Goal: Information Seeking & Learning: Check status

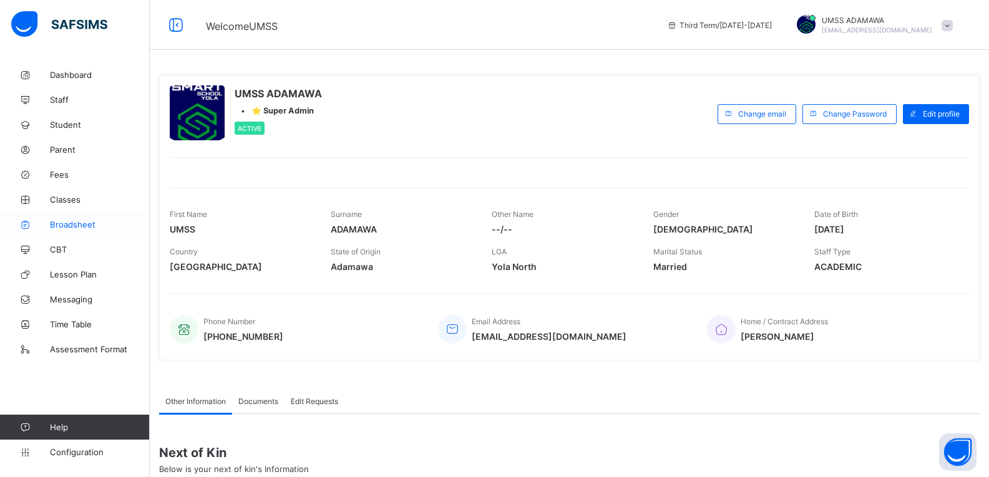
click at [67, 223] on span "Broadsheet" at bounding box center [100, 225] width 100 height 10
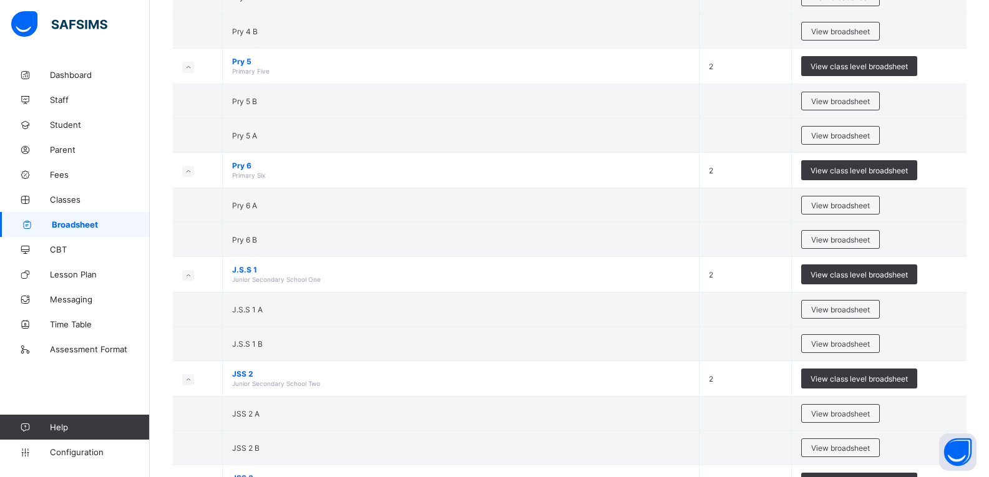
scroll to position [741, 0]
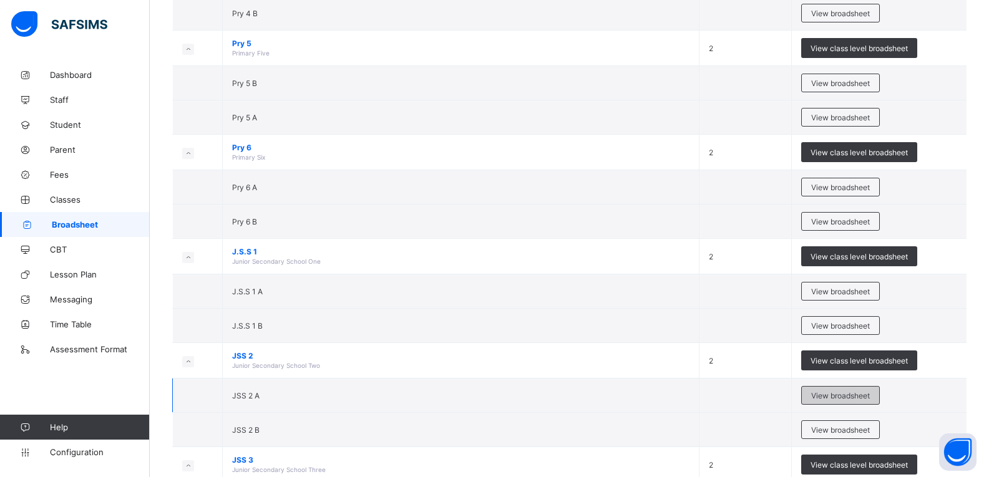
click at [864, 397] on span "View broadsheet" at bounding box center [840, 395] width 59 height 9
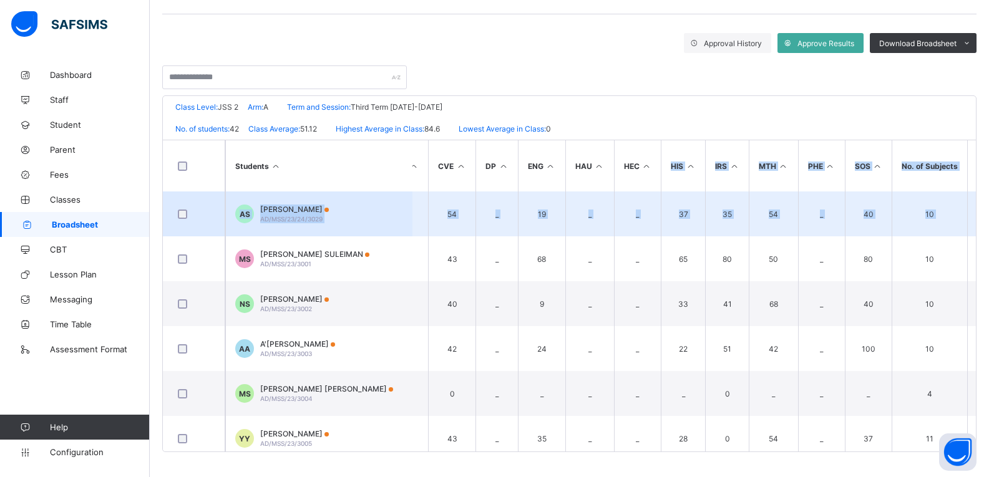
scroll to position [0, 379]
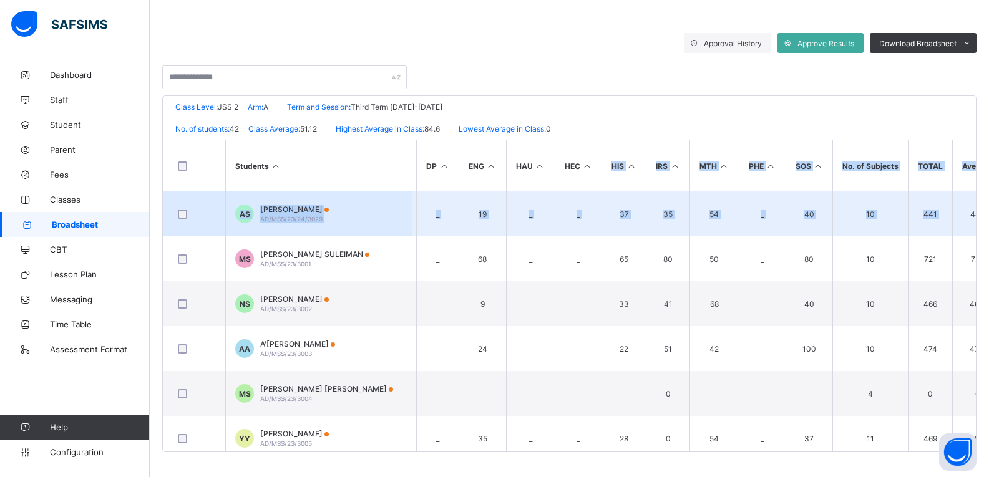
drag, startPoint x: 985, startPoint y: 176, endPoint x: 979, endPoint y: 192, distance: 17.4
click at [976, 192] on div "UBEC MODEL SMART SCHOOL ADAMAWA Date: [DATE] 12:41:54 pm Class Level: JSS 2 Arm…" at bounding box center [569, 273] width 814 height 357
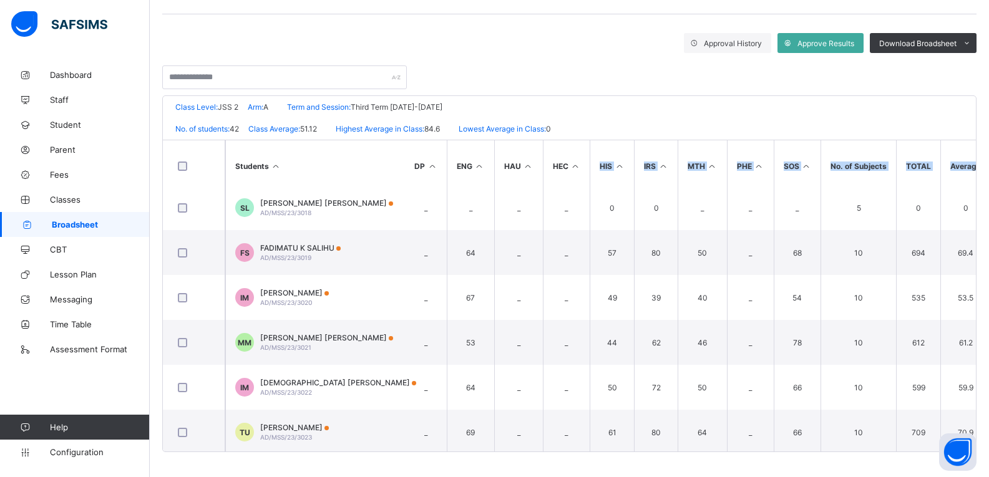
scroll to position [0, 391]
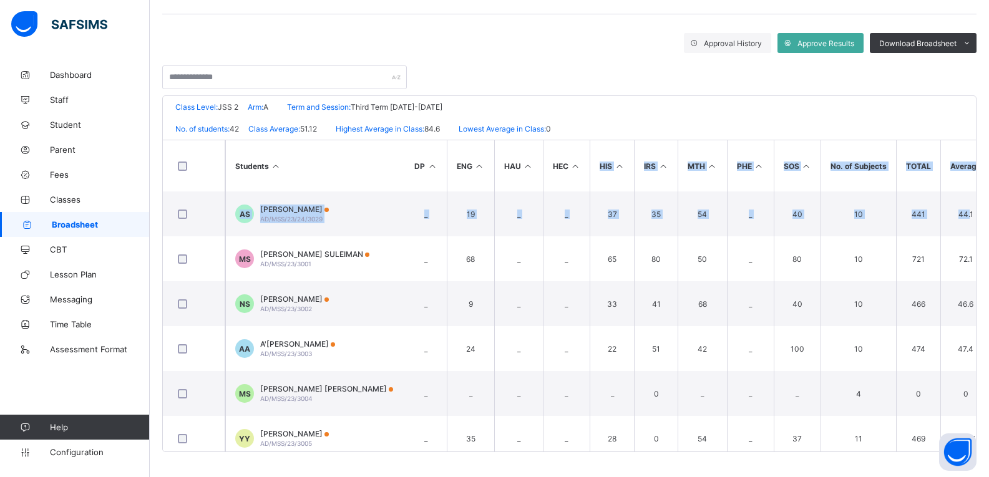
click at [986, 160] on div "Broadsheet / JSS 2 A Class Arm Broadsheet Cumulative Third Term [DATE]-[DATE] S…" at bounding box center [569, 171] width 839 height 612
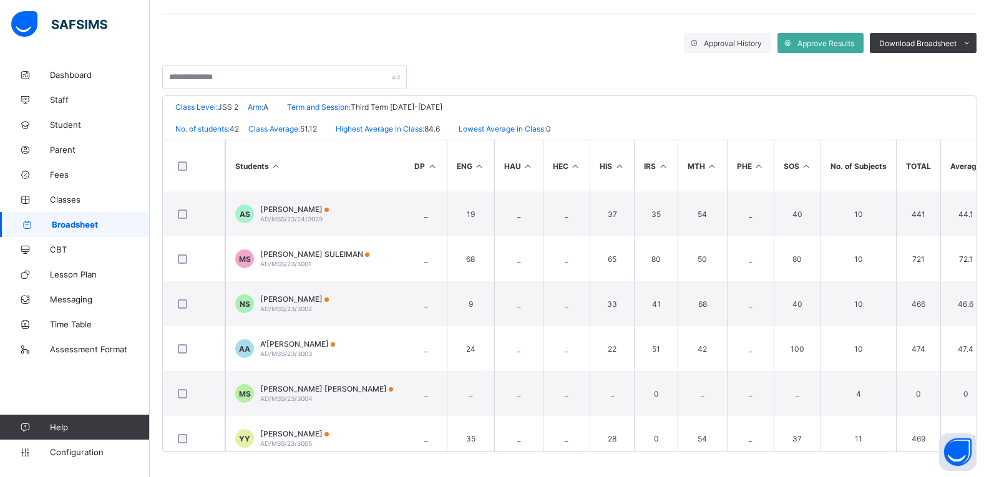
drag, startPoint x: 986, startPoint y: 160, endPoint x: 985, endPoint y: 172, distance: 12.5
click at [985, 172] on div "Broadsheet / JSS 2 A Class Arm Broadsheet Cumulative Third Term [DATE]-[DATE] S…" at bounding box center [569, 171] width 839 height 612
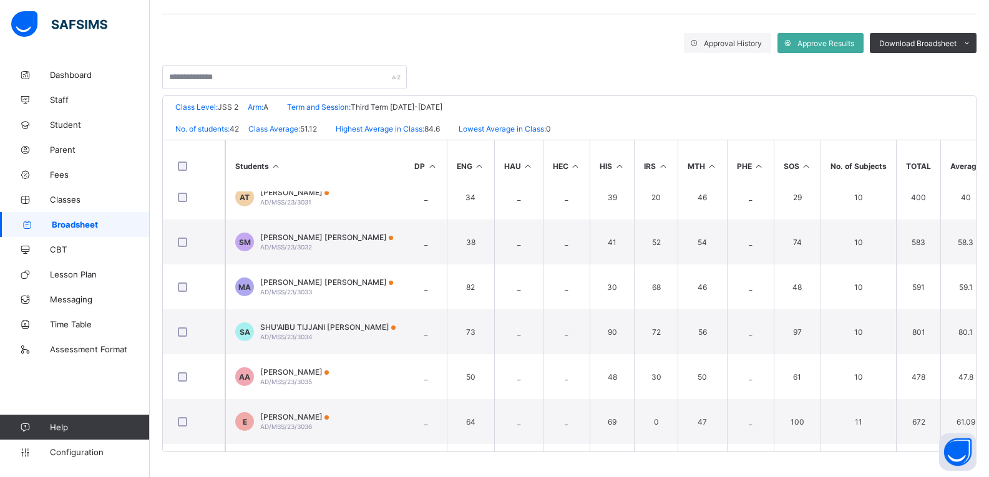
scroll to position [1316, 391]
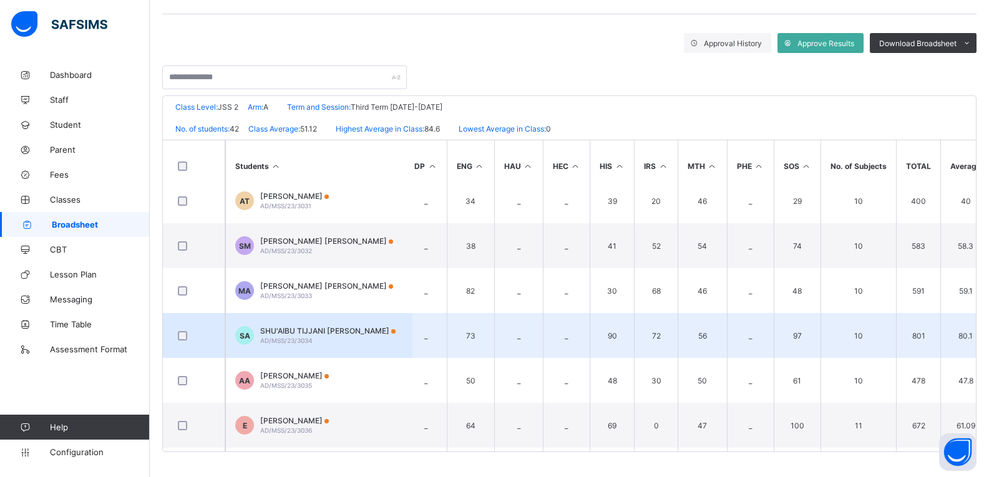
click at [319, 321] on td "[PERSON_NAME]'AIBU TIJJANI [PERSON_NAME] AD/MSS/23/3034" at bounding box center [318, 335] width 187 height 45
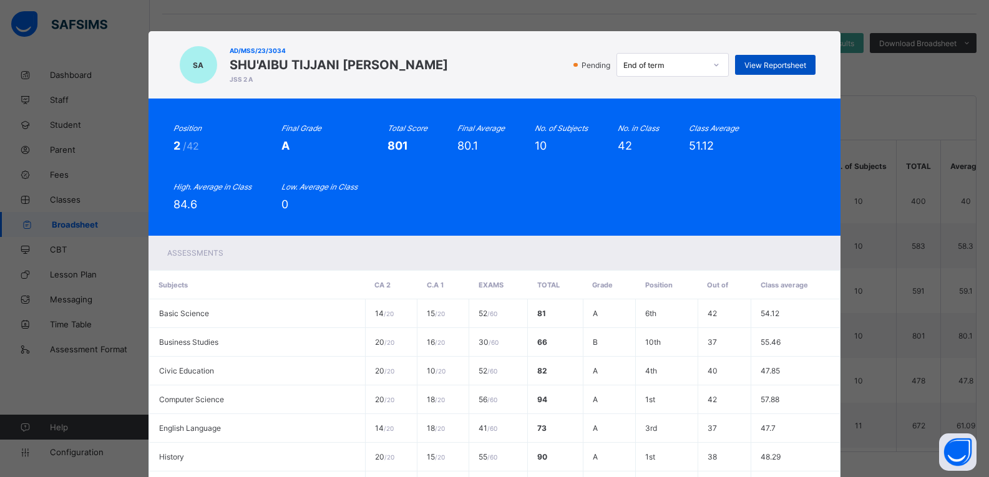
click at [763, 61] on span "View Reportsheet" at bounding box center [775, 65] width 62 height 9
click at [492, 64] on div "Pending End of term View Reportsheet" at bounding box center [635, 65] width 362 height 24
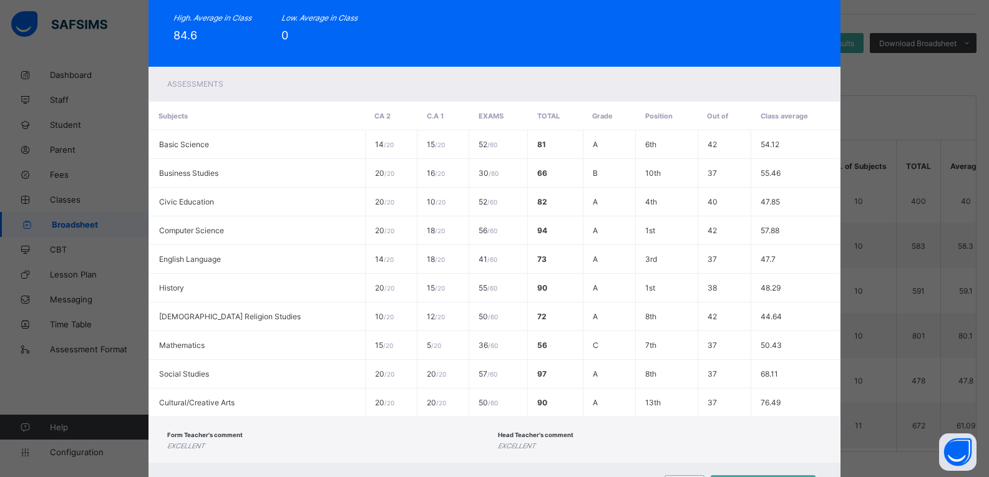
scroll to position [231, 0]
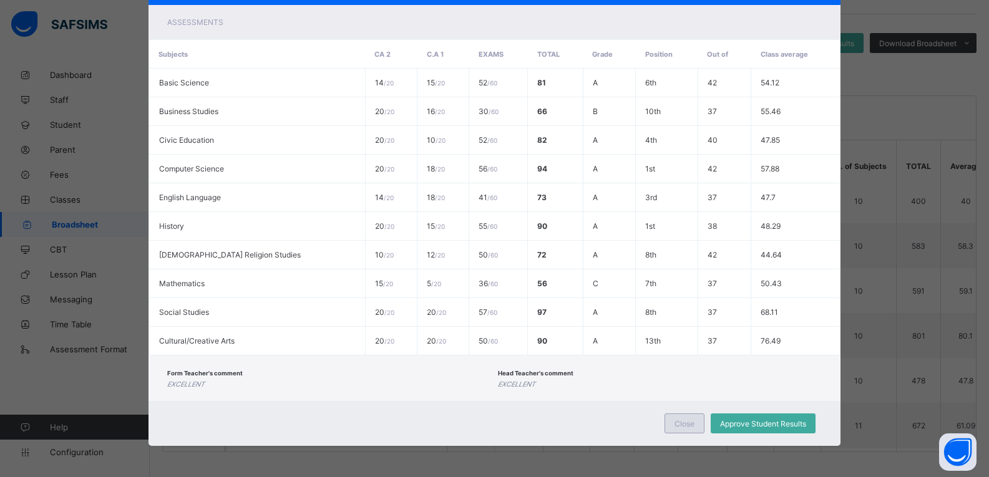
click at [684, 423] on span "Close" at bounding box center [684, 423] width 20 height 9
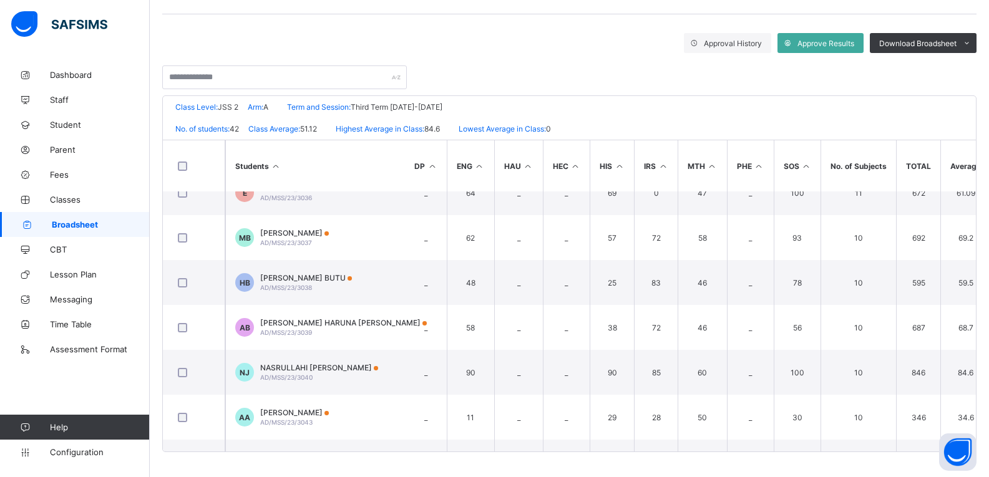
scroll to position [1596, 391]
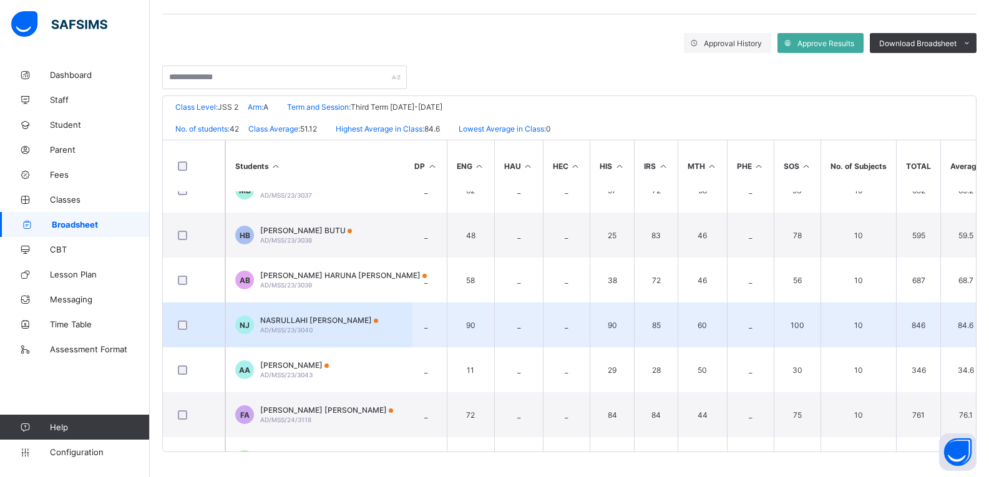
click at [304, 327] on span "AD/MSS/23/3040" at bounding box center [286, 329] width 52 height 7
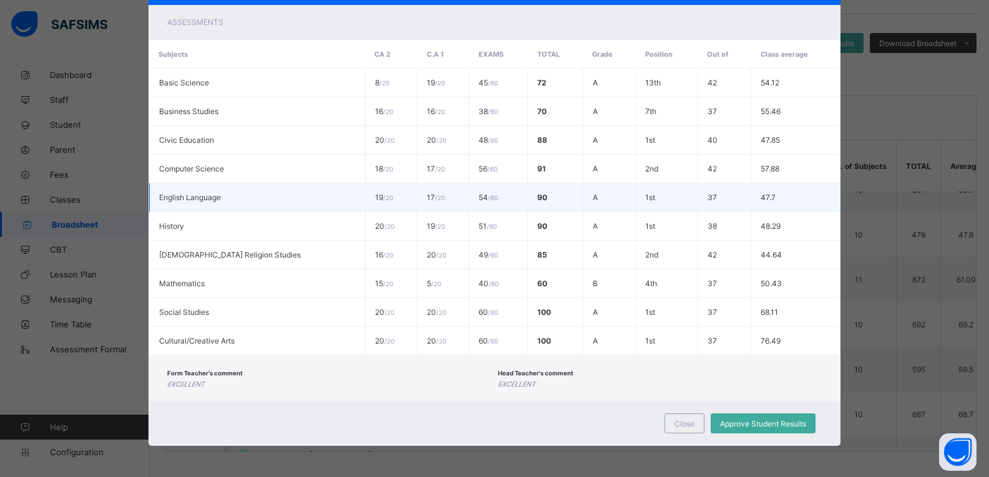
scroll to position [1421, 391]
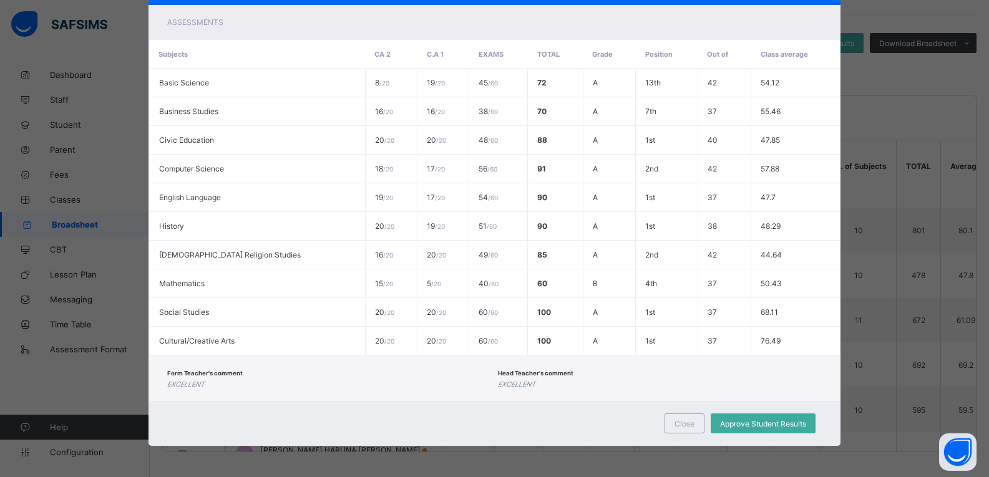
click at [941, 239] on div "NJ AD/MSS/23/3040 [PERSON_NAME] JSS 2 A Pending End of term View Reportsheet Po…" at bounding box center [494, 238] width 989 height 477
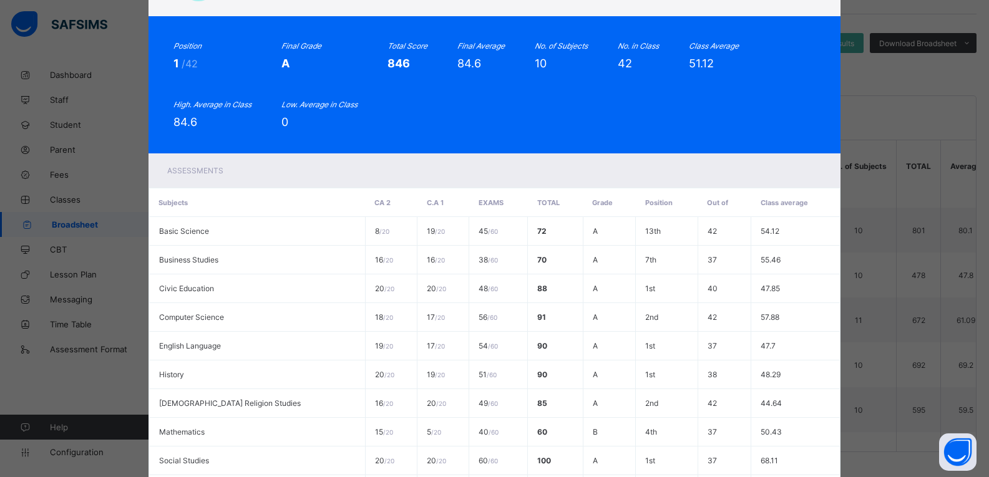
scroll to position [31, 0]
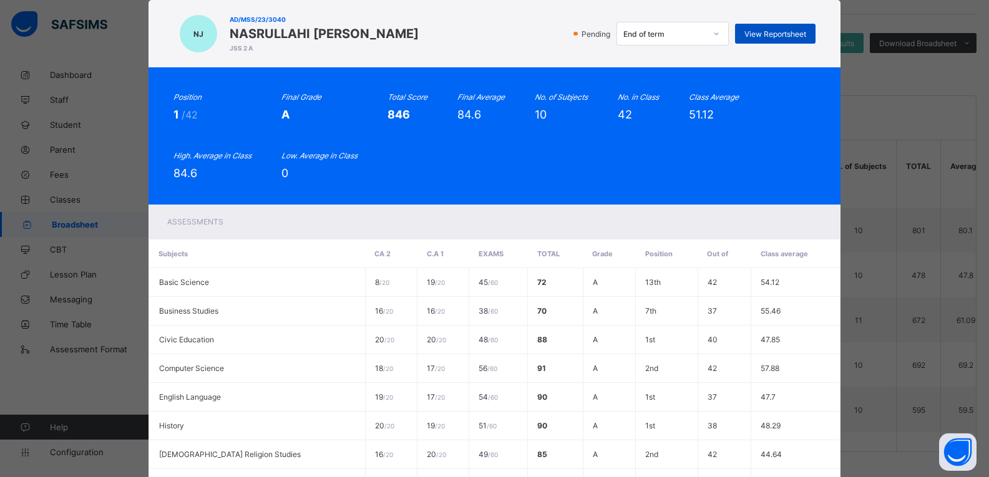
click at [753, 34] on span "View Reportsheet" at bounding box center [775, 33] width 62 height 9
click at [772, 223] on div "Assessments" at bounding box center [494, 222] width 692 height 34
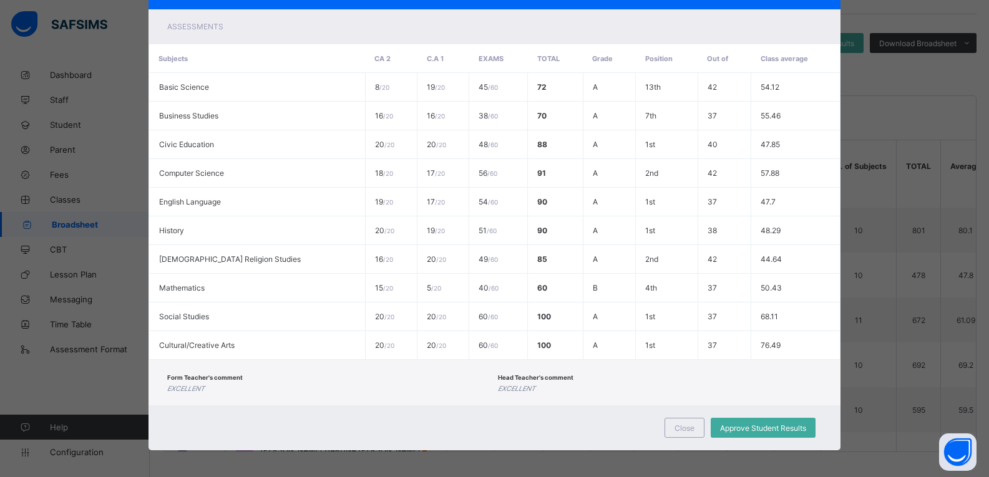
scroll to position [231, 0]
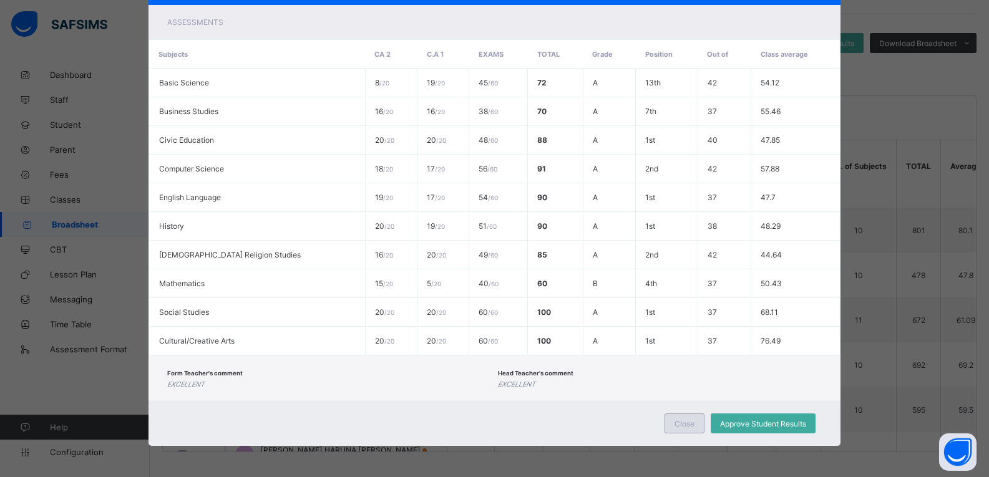
click at [684, 425] on span "Close" at bounding box center [684, 423] width 20 height 9
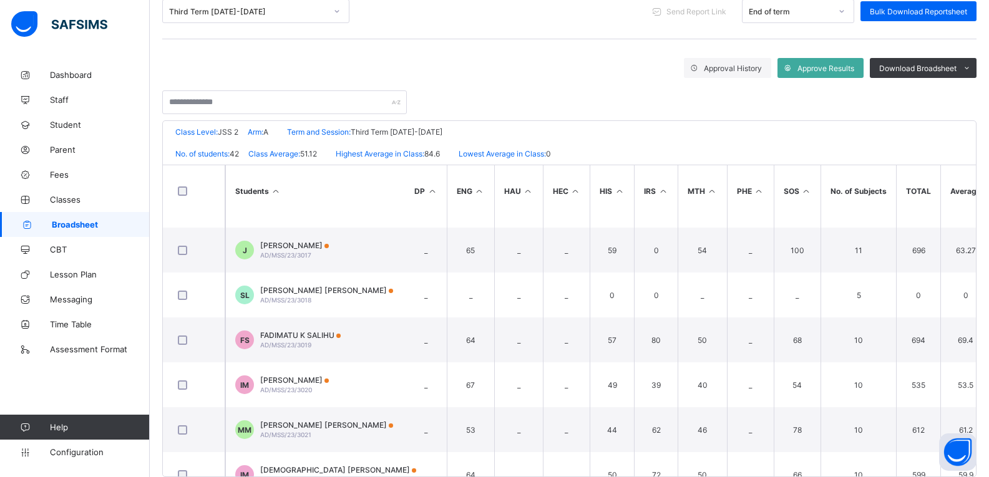
scroll to position [703, 391]
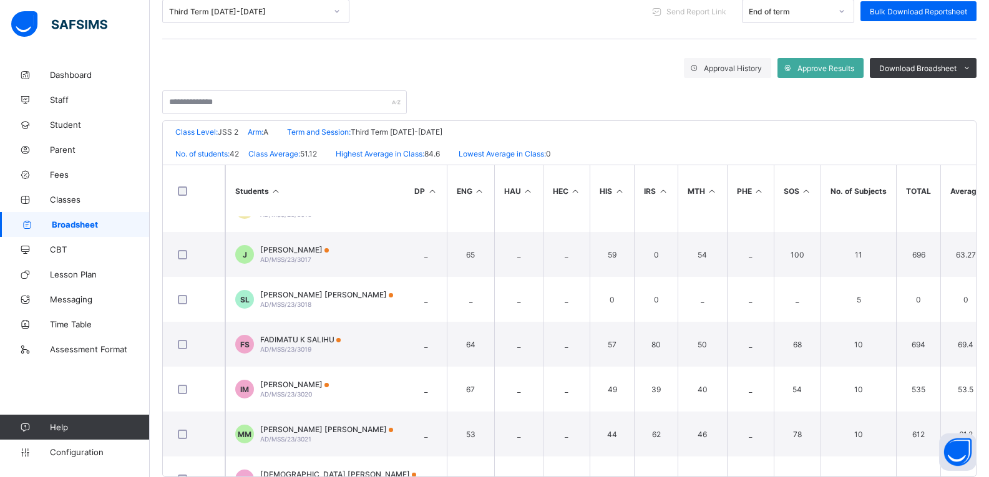
click at [988, 297] on div "Broadsheet / JSS 2 A Class Arm Broadsheet Cumulative Third Term [DATE]-[DATE] S…" at bounding box center [569, 196] width 839 height 612
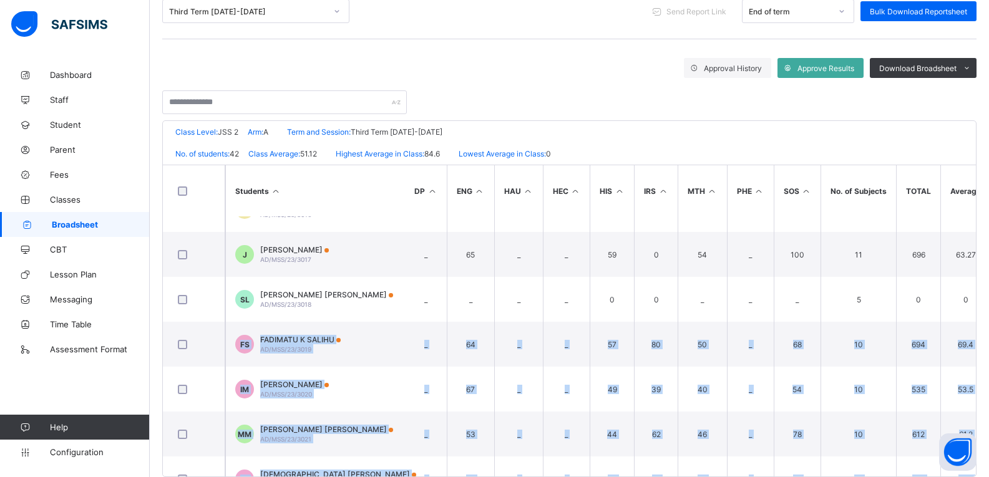
scroll to position [197, 0]
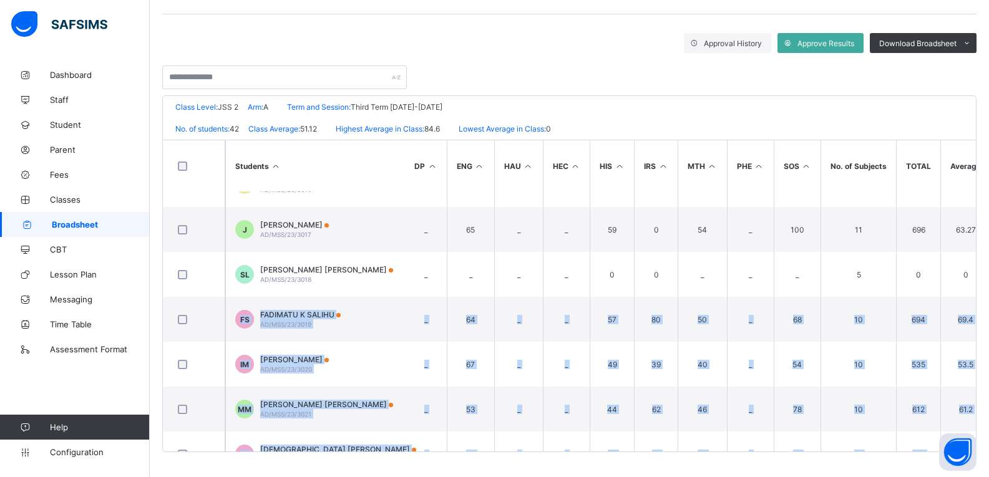
drag, startPoint x: 988, startPoint y: 297, endPoint x: 997, endPoint y: 462, distance: 165.6
click at [988, 462] on html "JSS 2 A Broadsheet Third Term / [DATE]-[DATE] UMSS ADAMAWA [EMAIL_ADDRESS][DOMA…" at bounding box center [494, 140] width 989 height 674
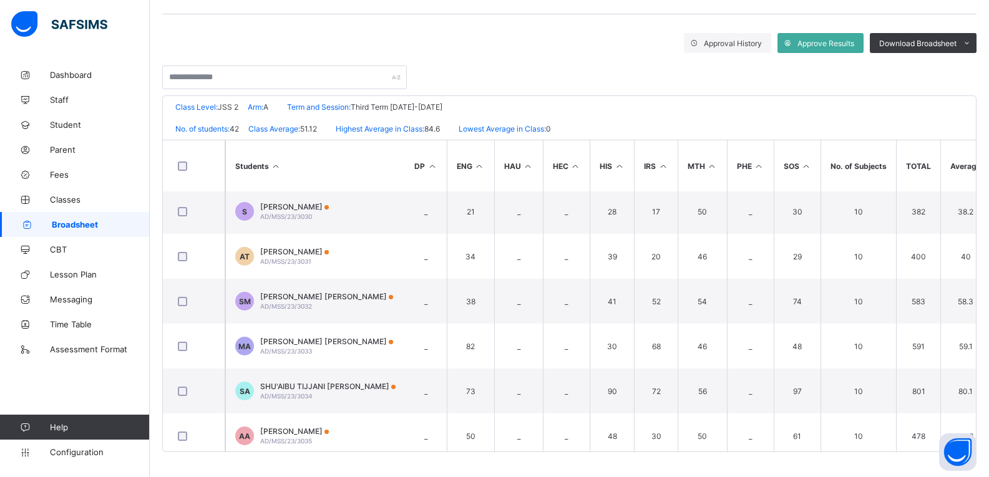
scroll to position [1264, 391]
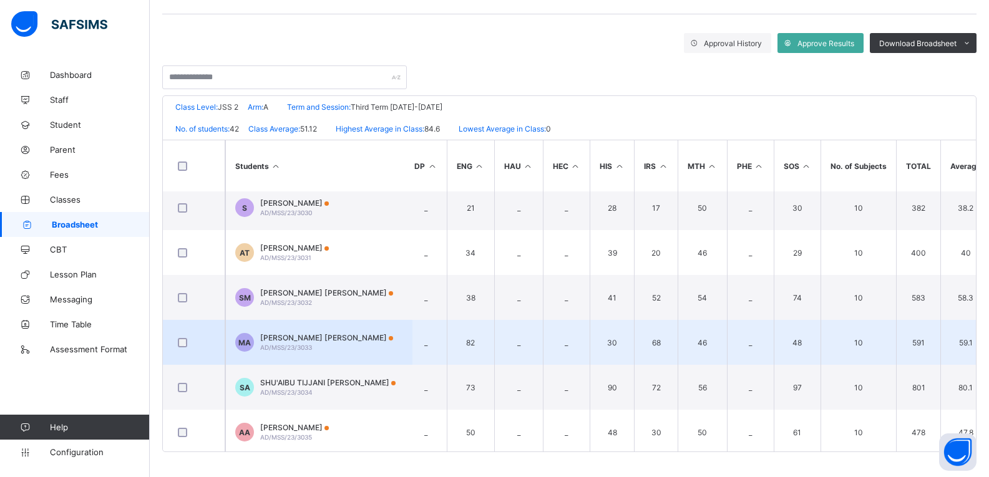
click at [388, 345] on div "[PERSON_NAME] [PERSON_NAME] AD/MSS/23/3033" at bounding box center [326, 342] width 133 height 19
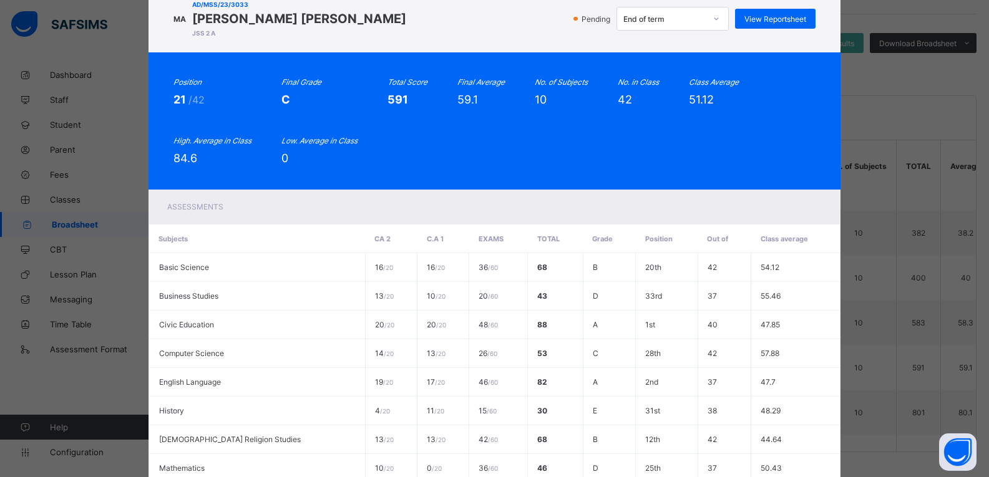
scroll to position [27, 0]
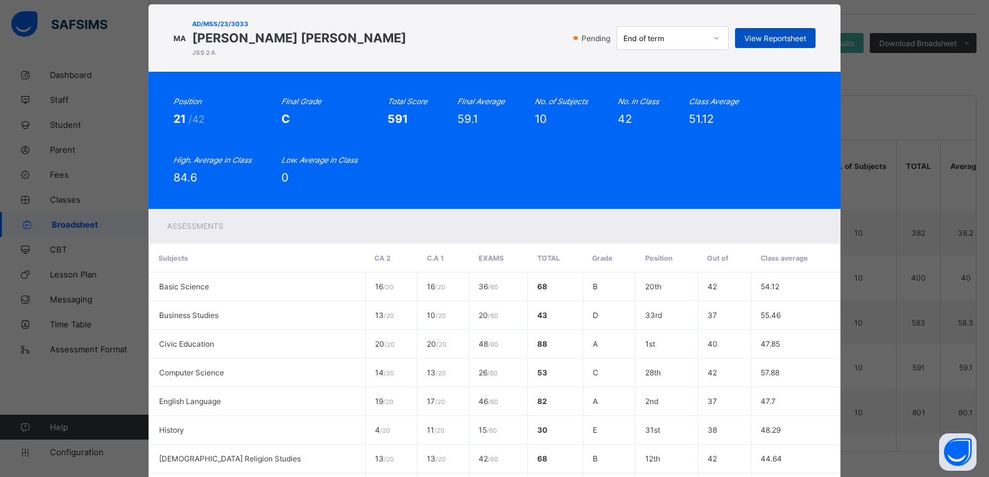
click at [781, 29] on div "View Reportsheet" at bounding box center [775, 38] width 80 height 20
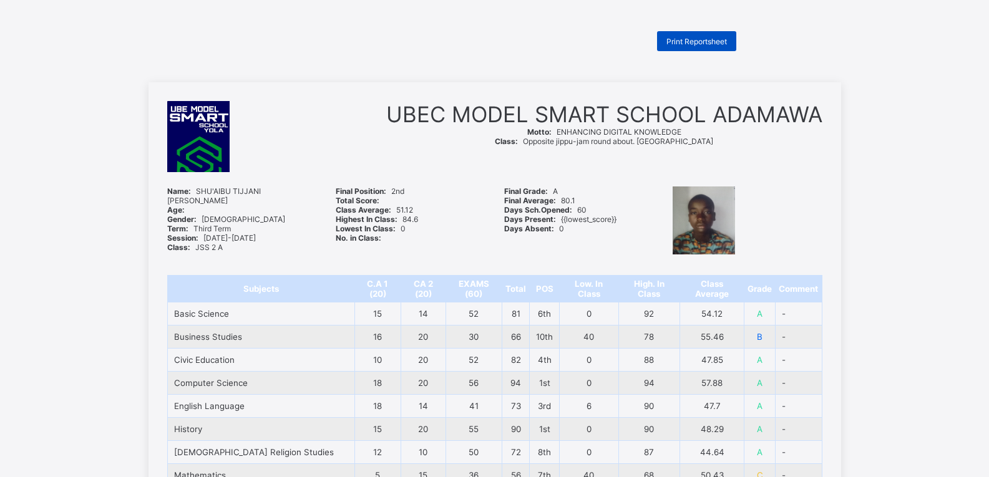
click at [715, 41] on span "Print Reportsheet" at bounding box center [696, 41] width 61 height 9
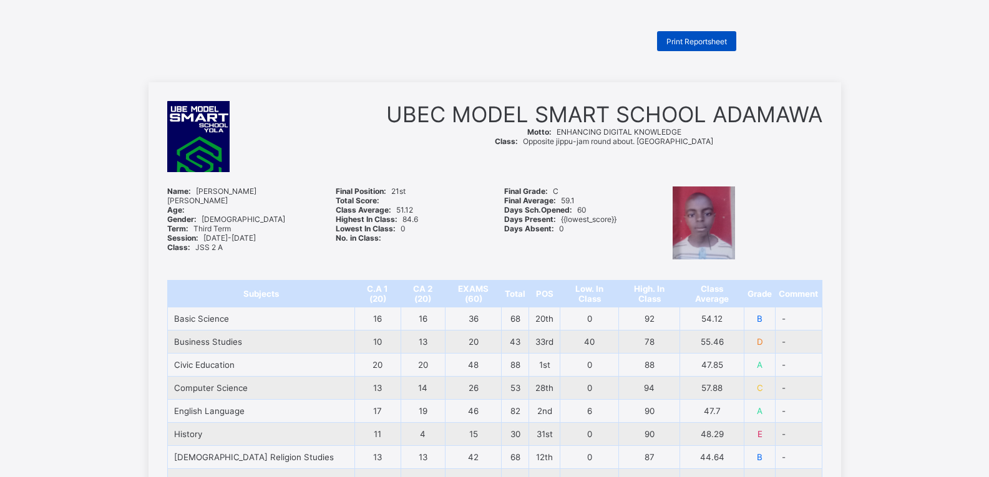
click at [684, 37] on span "Print Reportsheet" at bounding box center [696, 41] width 61 height 9
